Goal: Navigation & Orientation: Go to known website

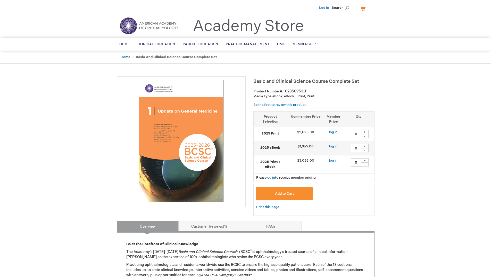
click at [329, 9] on link "Log In" at bounding box center [324, 8] width 10 height 4
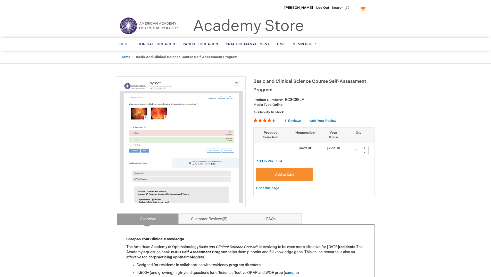
click at [122, 44] on span "Home" at bounding box center [124, 44] width 10 height 4
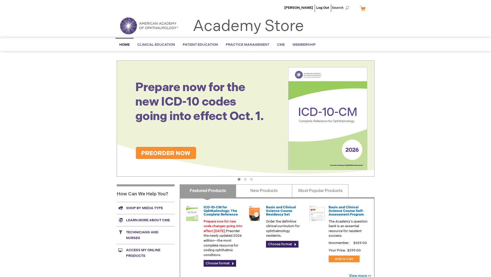
click at [128, 21] on img at bounding box center [149, 25] width 62 height 19
